Goal: Transaction & Acquisition: Purchase product/service

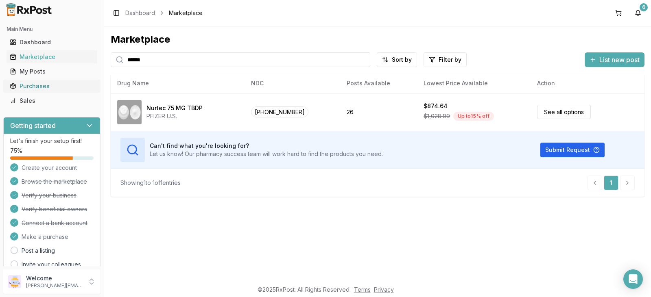
click at [49, 87] on div "Purchases" at bounding box center [52, 86] width 84 height 8
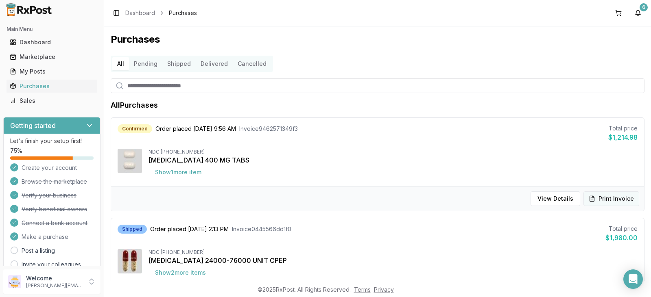
click at [608, 200] on button "Print Invoice" at bounding box center [612, 199] width 56 height 15
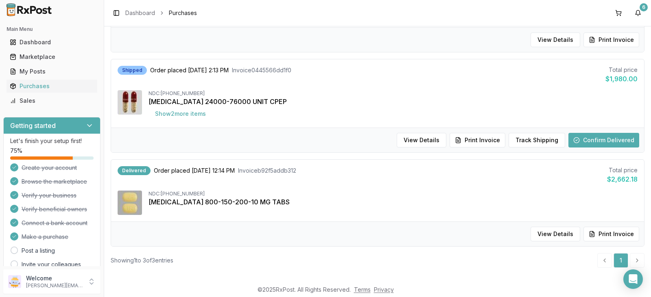
scroll to position [166, 0]
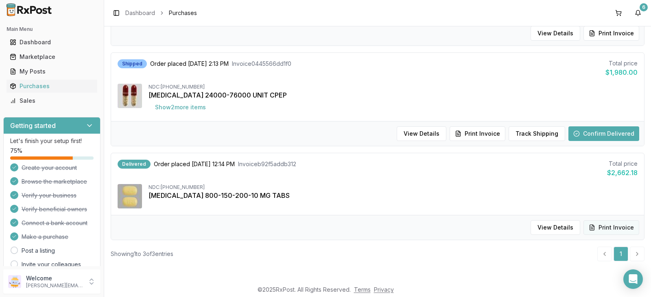
click at [615, 227] on button "Print Invoice" at bounding box center [612, 228] width 56 height 15
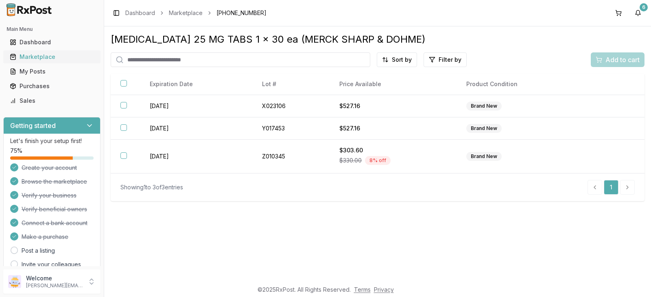
click at [60, 57] on div "Marketplace" at bounding box center [52, 57] width 84 height 8
click at [78, 41] on div "Dashboard" at bounding box center [52, 42] width 84 height 8
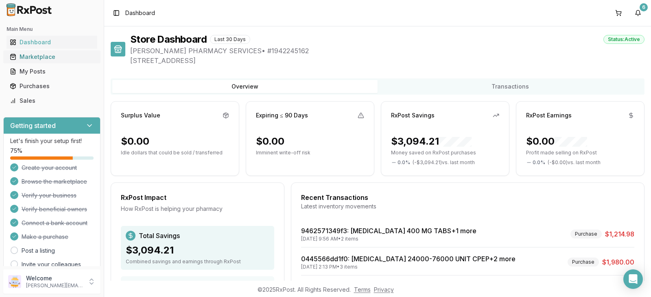
click at [63, 58] on div "Marketplace" at bounding box center [52, 57] width 84 height 8
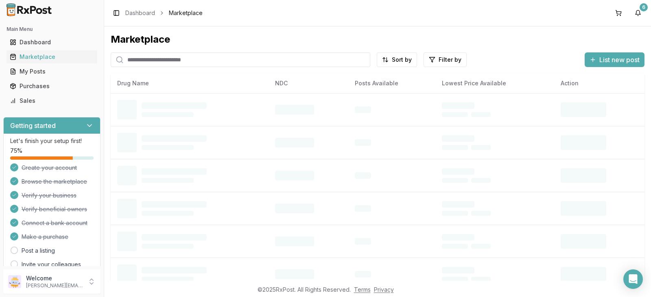
drag, startPoint x: 137, startPoint y: 58, endPoint x: 141, endPoint y: 55, distance: 5.5
click at [137, 58] on input "search" at bounding box center [241, 59] width 260 height 15
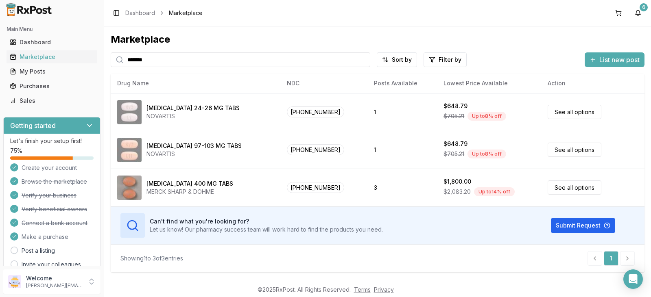
drag, startPoint x: 149, startPoint y: 55, endPoint x: 108, endPoint y: 55, distance: 40.3
click at [108, 55] on div "Marketplace ******* Sort by Filter by List new post Drug Name NDC Posts Availab…" at bounding box center [377, 153] width 547 height 255
drag, startPoint x: 148, startPoint y: 61, endPoint x: 120, endPoint y: 60, distance: 27.3
click at [121, 61] on div "*******" at bounding box center [241, 59] width 260 height 15
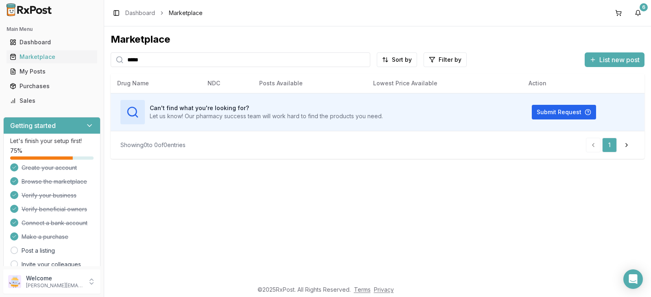
drag, startPoint x: 154, startPoint y: 63, endPoint x: 104, endPoint y: 56, distance: 50.6
click at [105, 57] on div "Marketplace ***** Sort by Filter by List new post Drug Name NDC Posts Available…" at bounding box center [377, 153] width 547 height 255
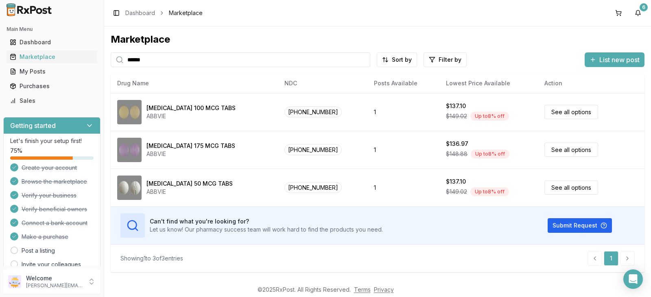
type input "******"
click at [48, 87] on div "Purchases" at bounding box center [52, 86] width 84 height 8
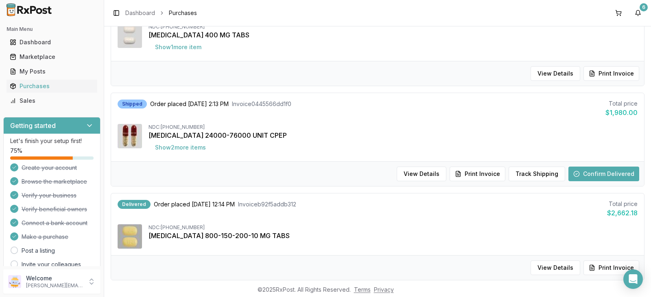
scroll to position [125, 0]
click at [193, 149] on button "Show 2 more item s" at bounding box center [181, 148] width 64 height 15
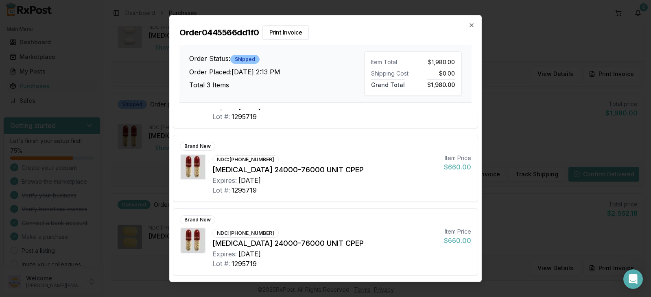
scroll to position [0, 0]
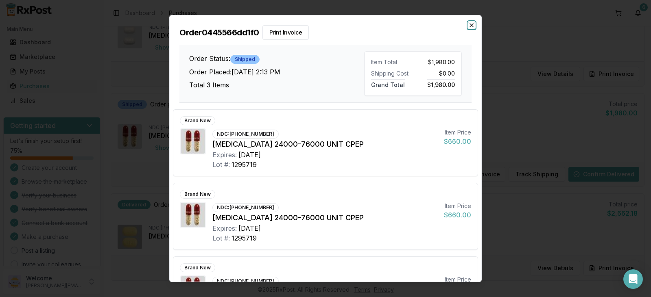
click at [472, 23] on icon "button" at bounding box center [471, 25] width 7 height 7
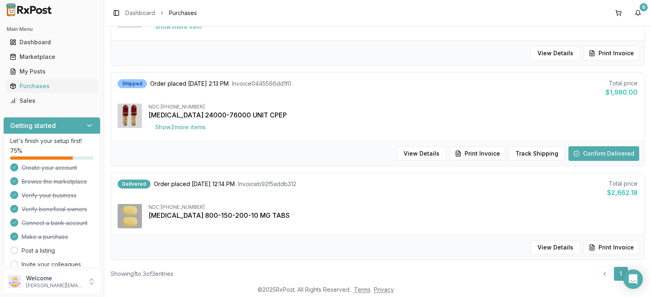
scroll to position [166, 0]
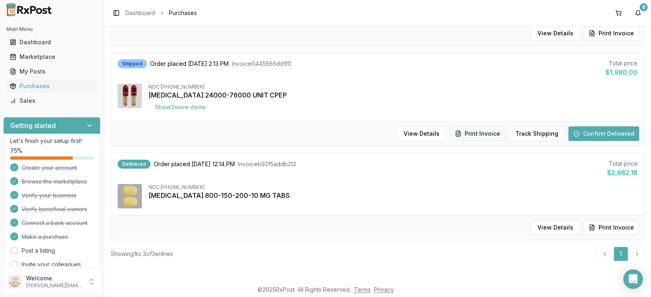
click at [483, 134] on button "Print Invoice" at bounding box center [478, 134] width 56 height 15
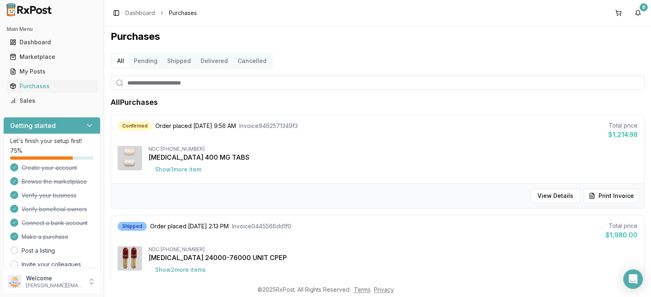
scroll to position [0, 0]
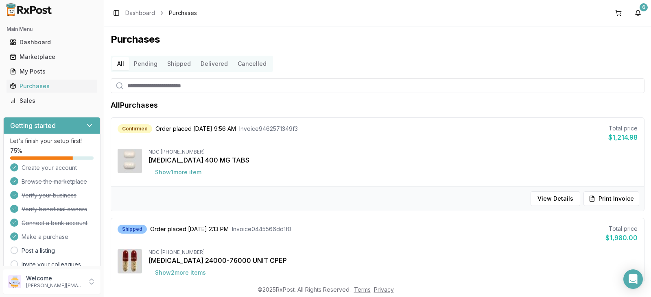
click at [146, 62] on button "Pending" at bounding box center [145, 63] width 33 height 13
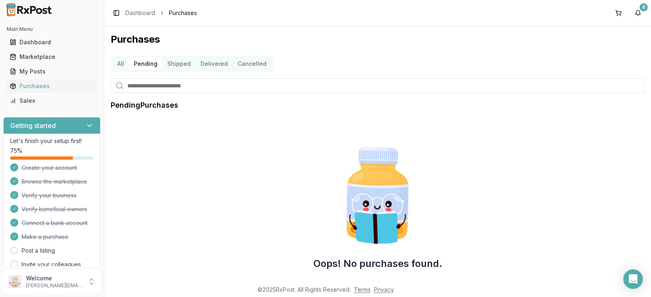
click at [179, 62] on button "Shipped" at bounding box center [178, 63] width 33 height 13
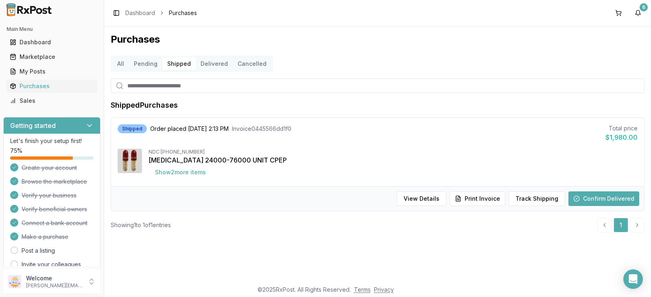
click at [214, 63] on button "Delivered" at bounding box center [214, 63] width 37 height 13
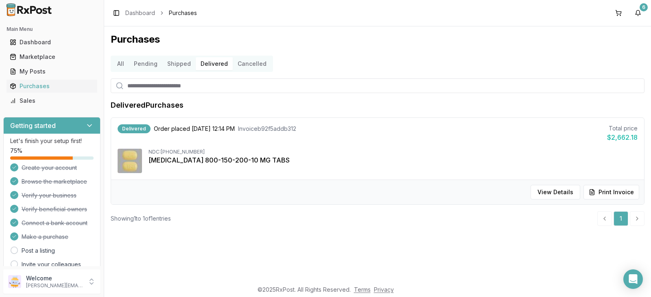
click at [122, 63] on button "All" at bounding box center [120, 63] width 17 height 13
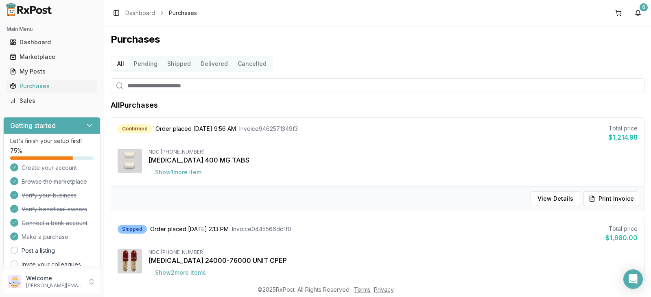
click at [180, 64] on button "Shipped" at bounding box center [178, 63] width 33 height 13
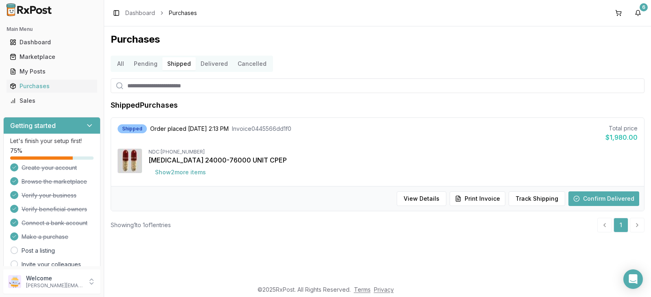
click at [147, 63] on button "Pending" at bounding box center [145, 63] width 33 height 13
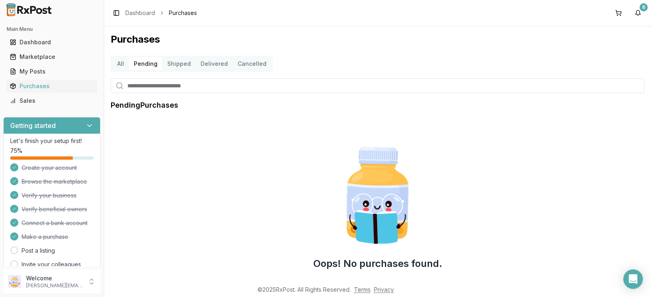
click at [120, 63] on button "All" at bounding box center [120, 63] width 17 height 13
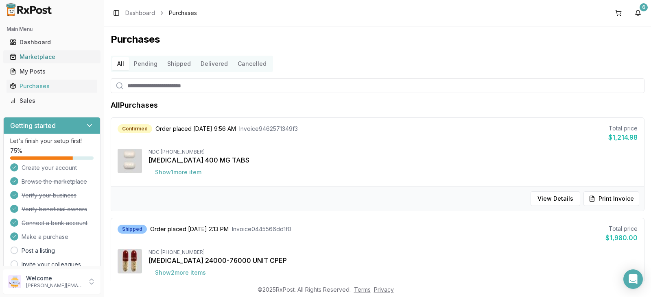
click at [51, 56] on div "Marketplace" at bounding box center [52, 57] width 84 height 8
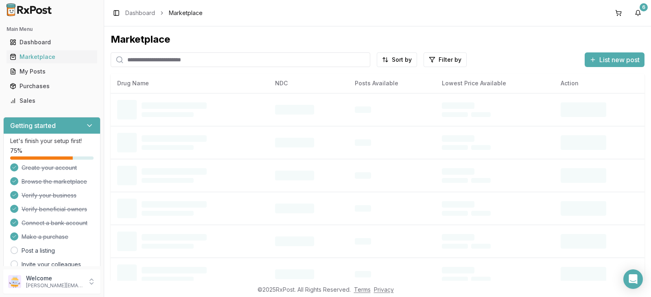
click at [163, 59] on input "search" at bounding box center [241, 59] width 260 height 15
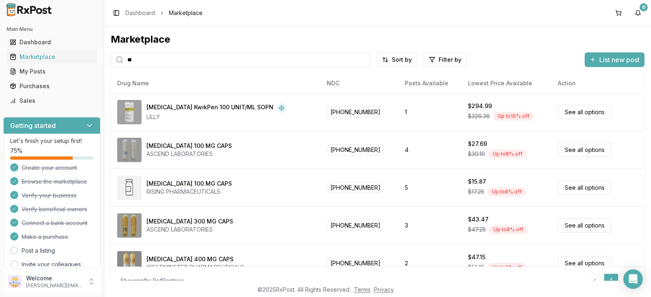
drag, startPoint x: 144, startPoint y: 61, endPoint x: 95, endPoint y: 49, distance: 50.1
click at [95, 49] on div "Main Menu Dashboard Marketplace My Posts Purchases Sales Getting started Let's …" at bounding box center [325, 148] width 651 height 297
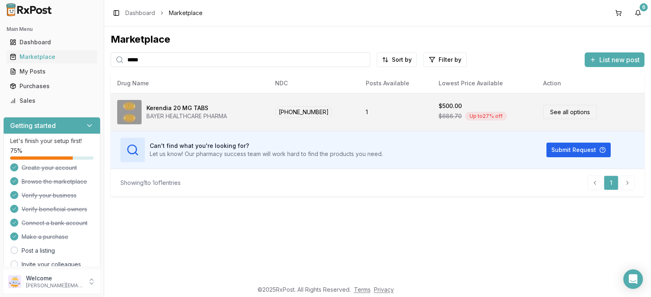
type input "*****"
click at [575, 113] on link "See all options" at bounding box center [570, 112] width 54 height 14
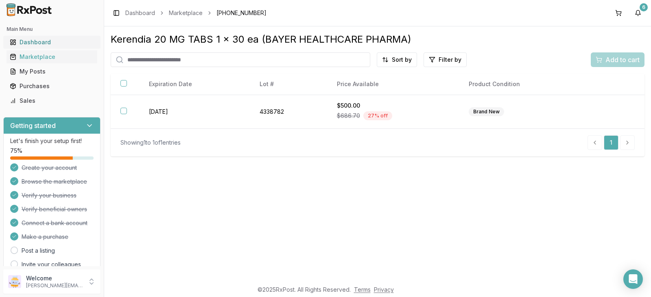
click at [65, 42] on div "Dashboard" at bounding box center [52, 42] width 84 height 8
